Goal: Task Accomplishment & Management: Manage account settings

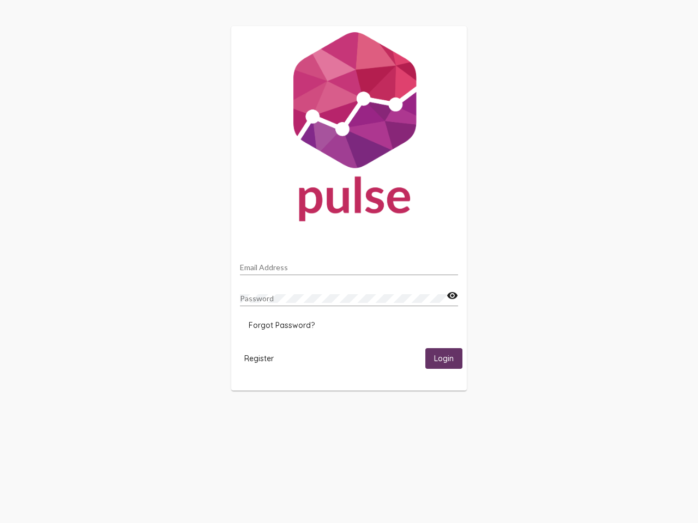
click at [349, 264] on input "Email Address" at bounding box center [349, 267] width 218 height 9
click at [452, 296] on mat-icon "visibility" at bounding box center [451, 295] width 11 height 13
click at [281, 325] on span "Forgot Password?" at bounding box center [282, 326] width 66 height 10
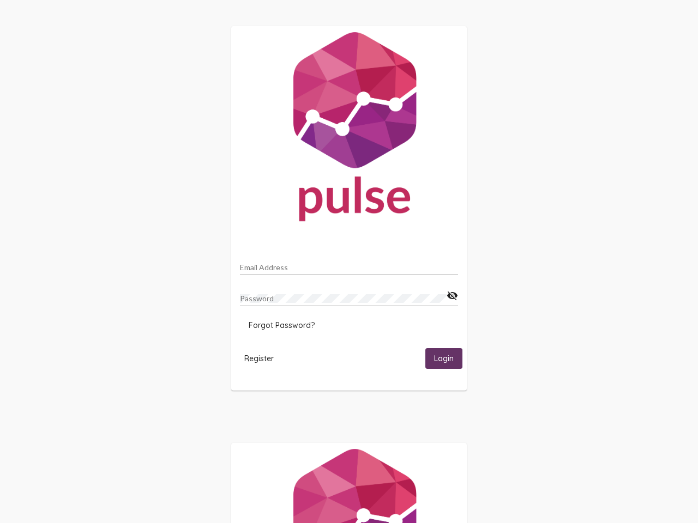
click at [259, 358] on html "Email Address Password visibility_off Forgot Password? Register Login" at bounding box center [349, 353] width 698 height 706
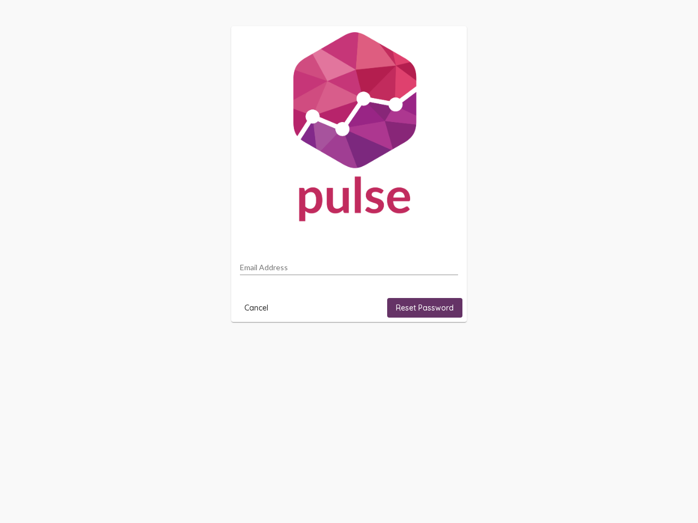
click at [444, 348] on html "Email Address Cancel Reset Password" at bounding box center [349, 174] width 698 height 348
